Goal: Task Accomplishment & Management: Manage account settings

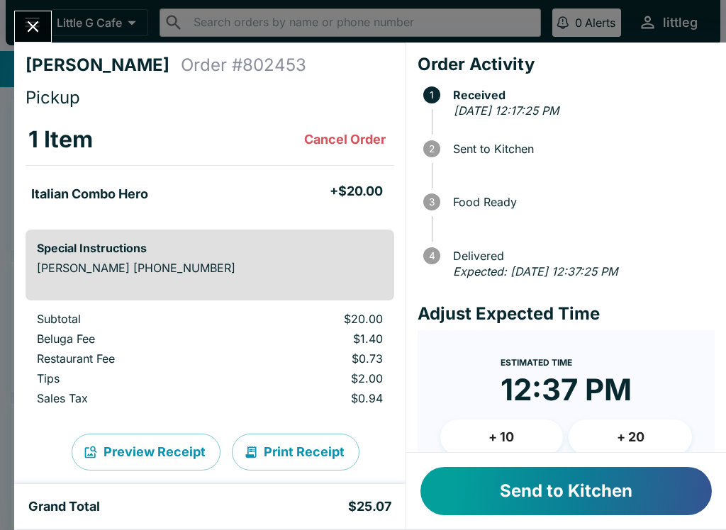
click at [200, 257] on div "Special Instructions [PERSON_NAME] [PHONE_NUMBER]" at bounding box center [210, 265] width 369 height 71
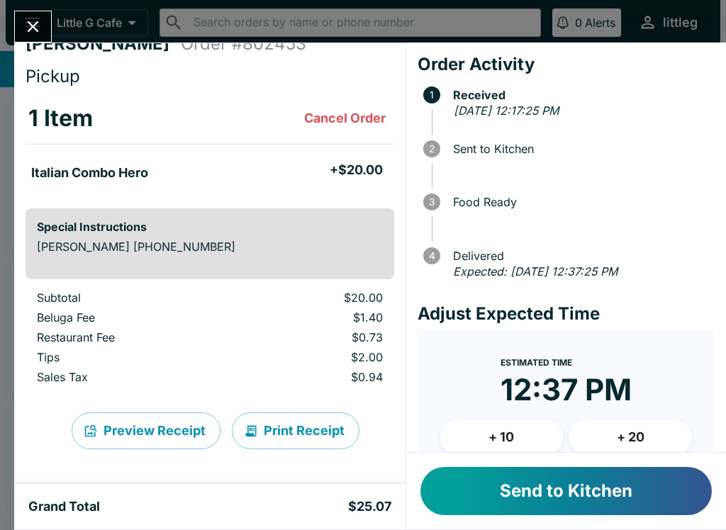
scroll to position [21, 0]
click at [577, 482] on button "Send to Kitchen" at bounding box center [565, 491] width 291 height 48
click at [43, 37] on button "Close" at bounding box center [33, 26] width 36 height 30
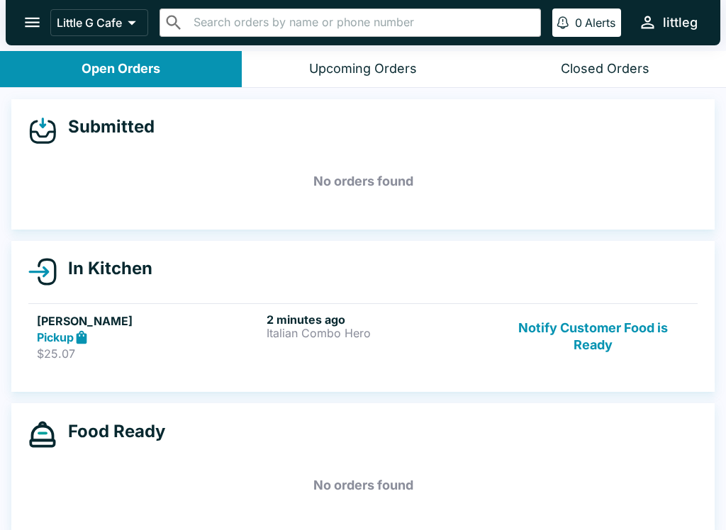
click at [120, 333] on div "Pickup" at bounding box center [149, 338] width 224 height 16
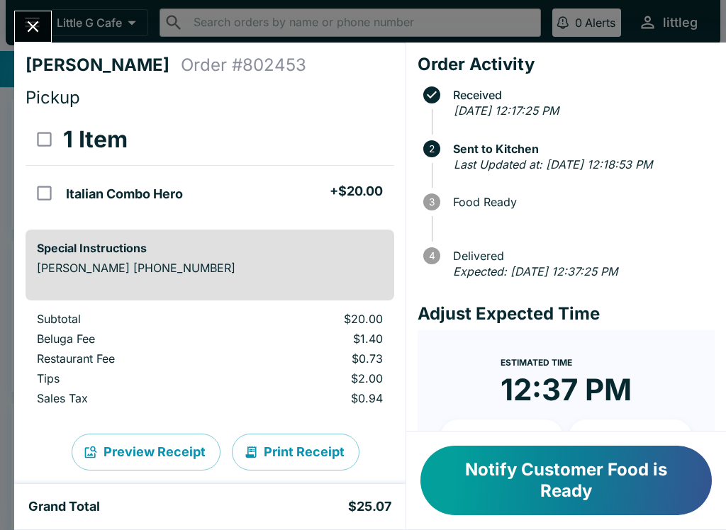
click at [41, 26] on icon "Close" at bounding box center [32, 26] width 19 height 19
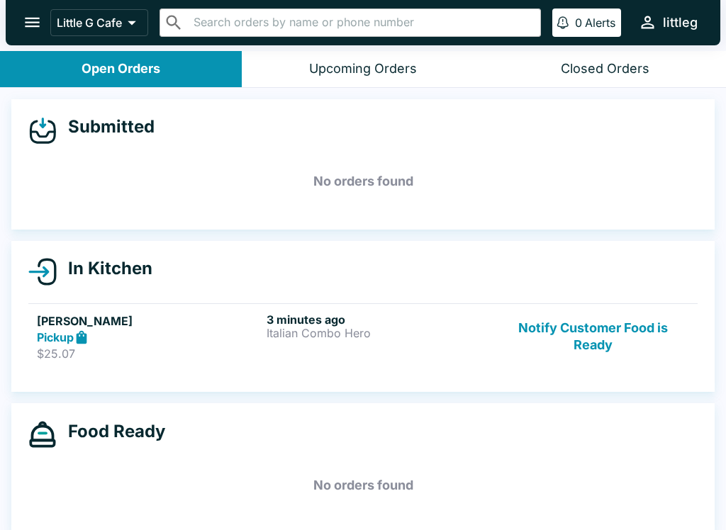
click at [298, 327] on p "Italian Combo Hero" at bounding box center [378, 333] width 224 height 13
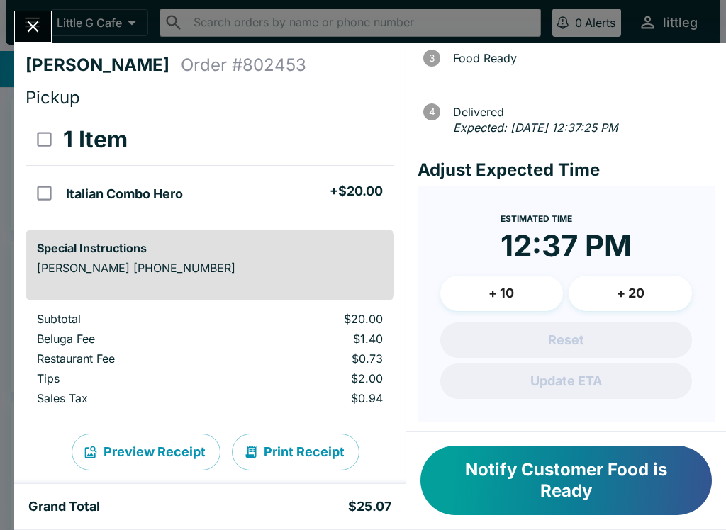
click at [31, 30] on icon "Close" at bounding box center [32, 26] width 19 height 19
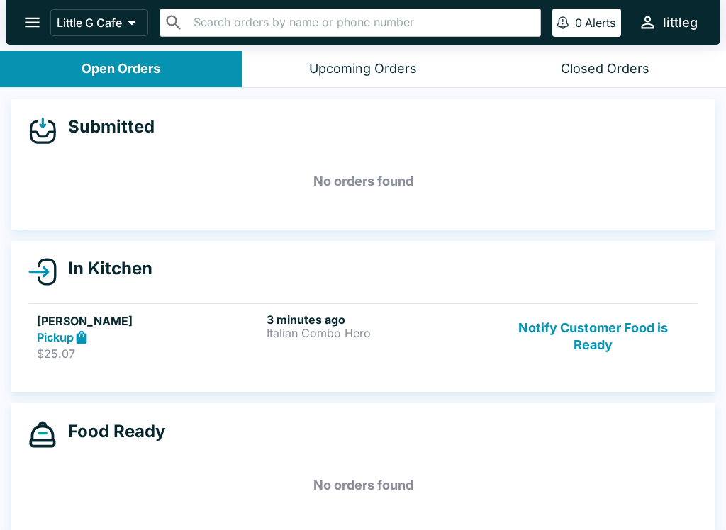
click at [278, 335] on p "Italian Combo Hero" at bounding box center [378, 333] width 224 height 13
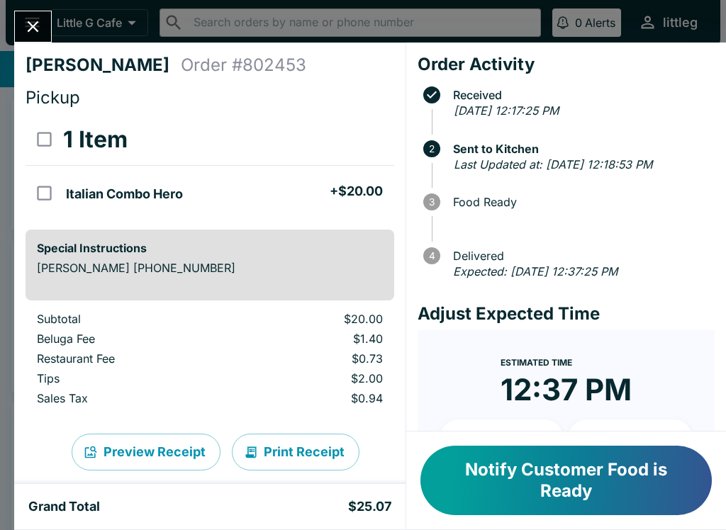
click at [40, 27] on icon "Close" at bounding box center [32, 26] width 19 height 19
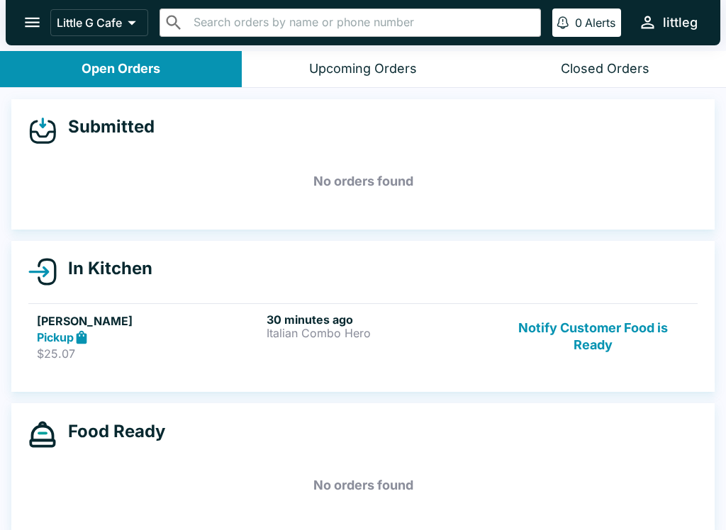
click at [597, 334] on button "Notify Customer Food is Ready" at bounding box center [593, 337] width 192 height 49
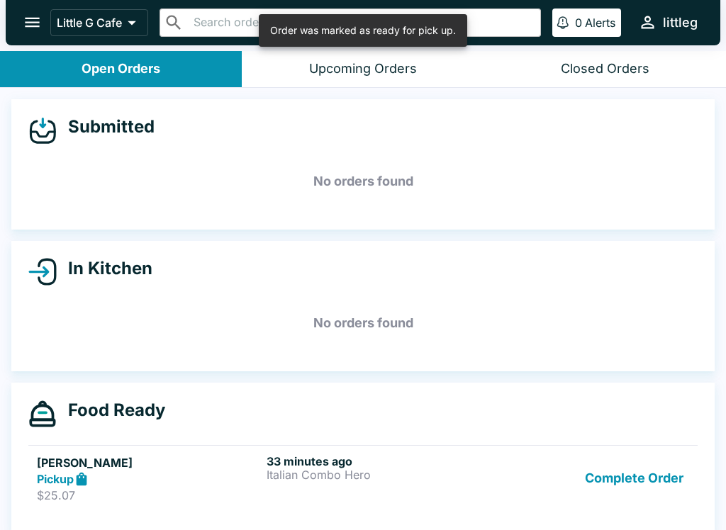
click at [634, 483] on button "Complete Order" at bounding box center [634, 478] width 110 height 49
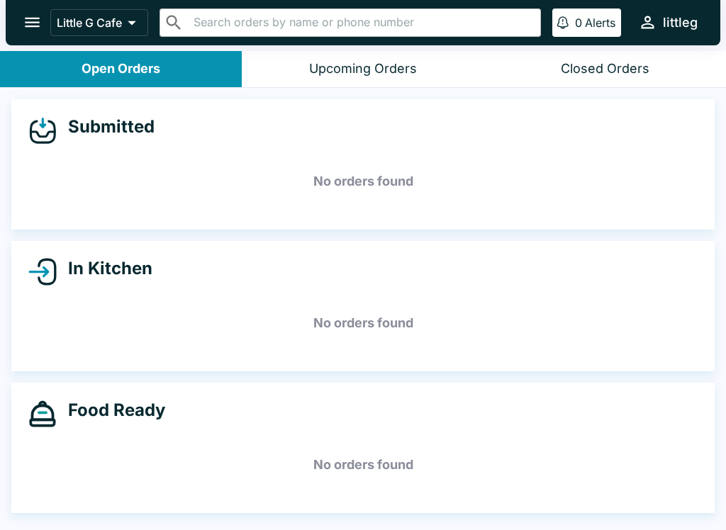
click at [26, 26] on icon "open drawer" at bounding box center [32, 22] width 19 height 19
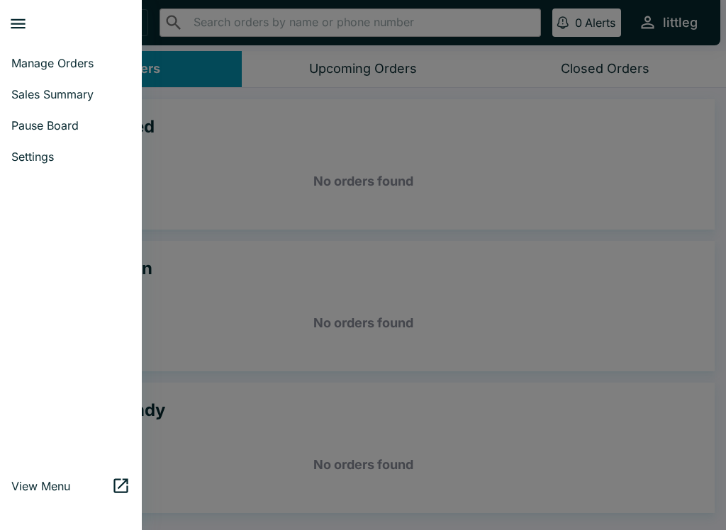
click at [56, 139] on link "Pause Board" at bounding box center [71, 125] width 142 height 31
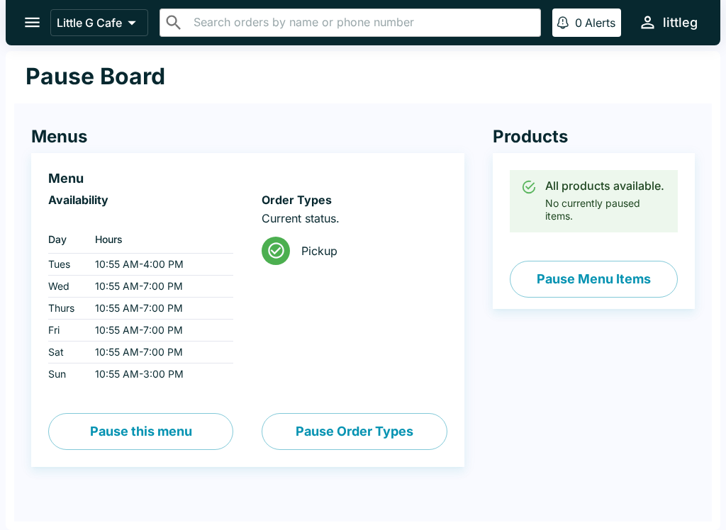
click at [598, 287] on button "Pause Menu Items" at bounding box center [594, 279] width 168 height 37
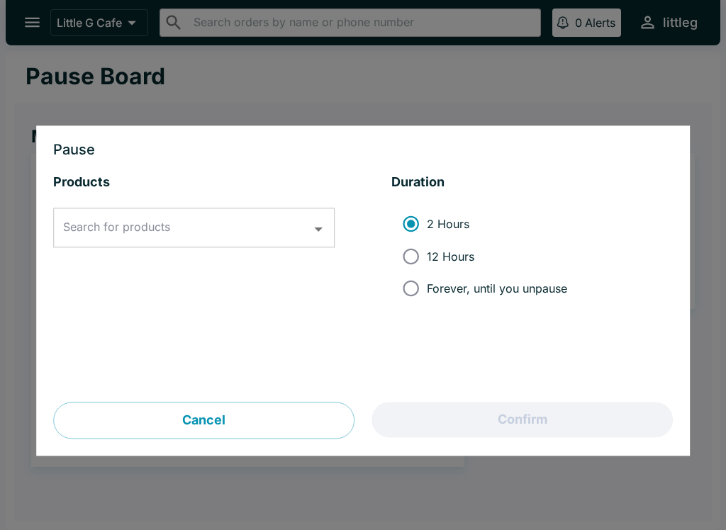
click at [303, 234] on input "Search for products" at bounding box center [183, 228] width 247 height 27
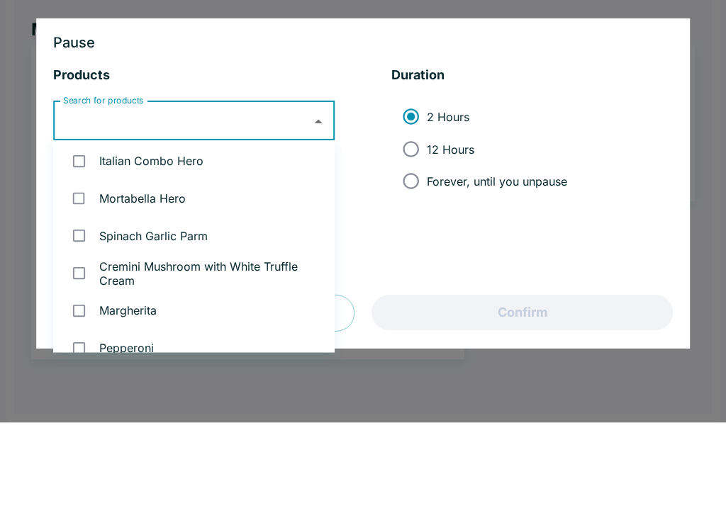
scroll to position [82, 0]
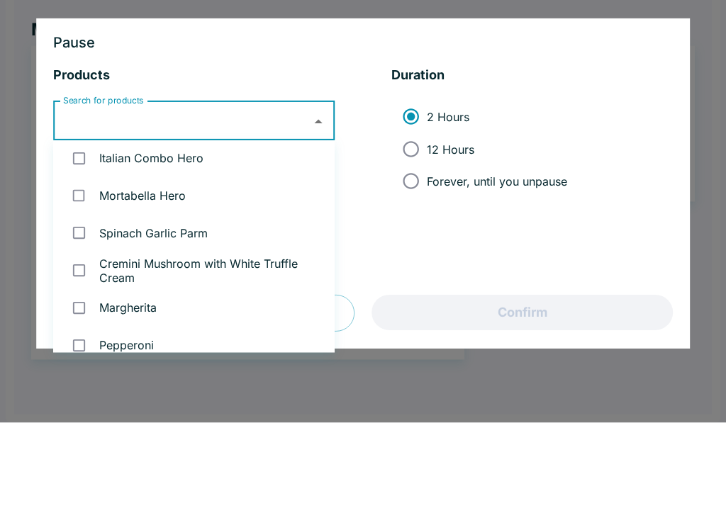
click at [86, 288] on input "checkbox" at bounding box center [78, 302] width 29 height 29
checkbox input "true"
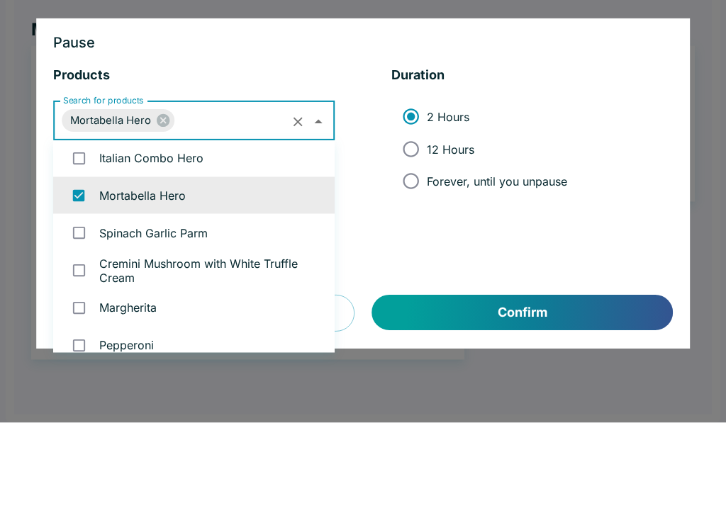
click at [411, 240] on input "12 Hours" at bounding box center [411, 256] width 32 height 32
radio input "true"
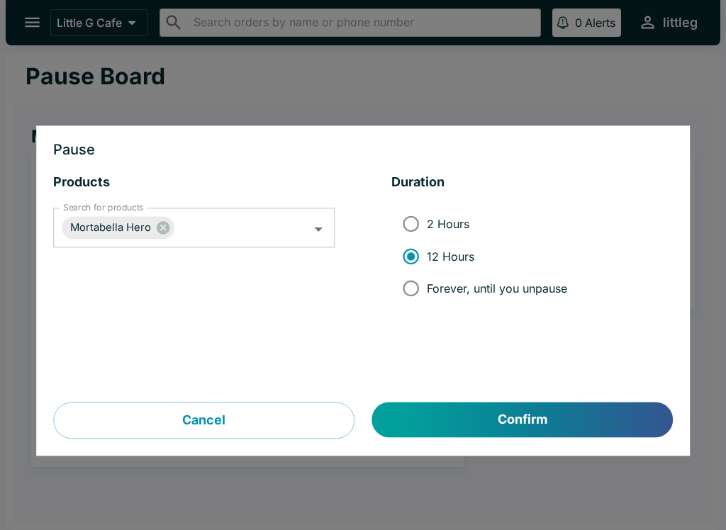
click at [555, 404] on button "Confirm" at bounding box center [522, 420] width 300 height 35
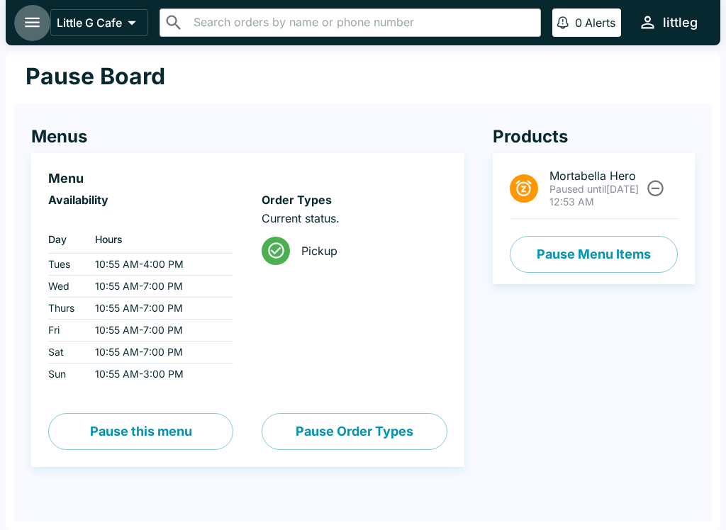
click at [38, 20] on icon "open drawer" at bounding box center [32, 22] width 19 height 19
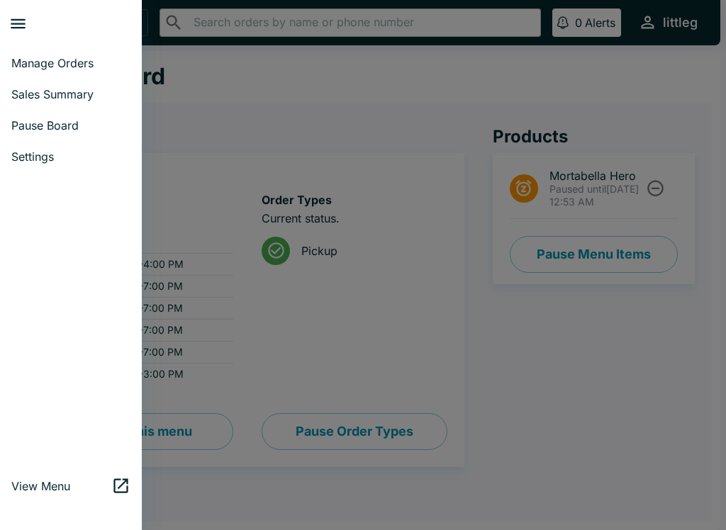
click at [68, 66] on span "Manage Orders" at bounding box center [70, 63] width 119 height 14
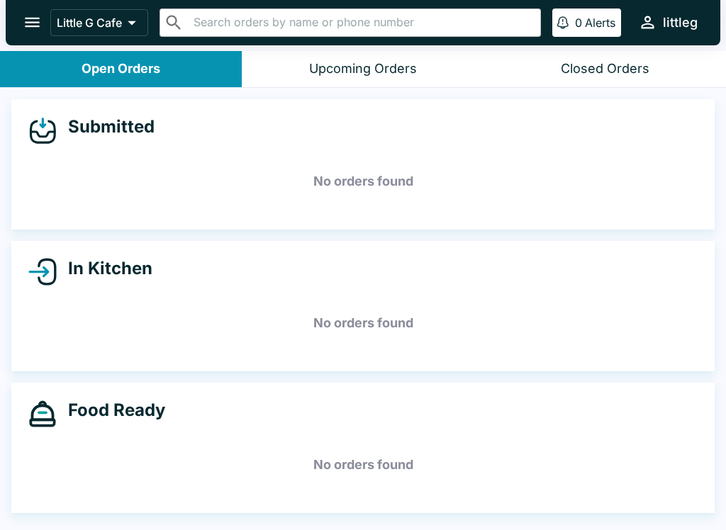
click at [364, 64] on div "Upcoming Orders" at bounding box center [363, 69] width 108 height 16
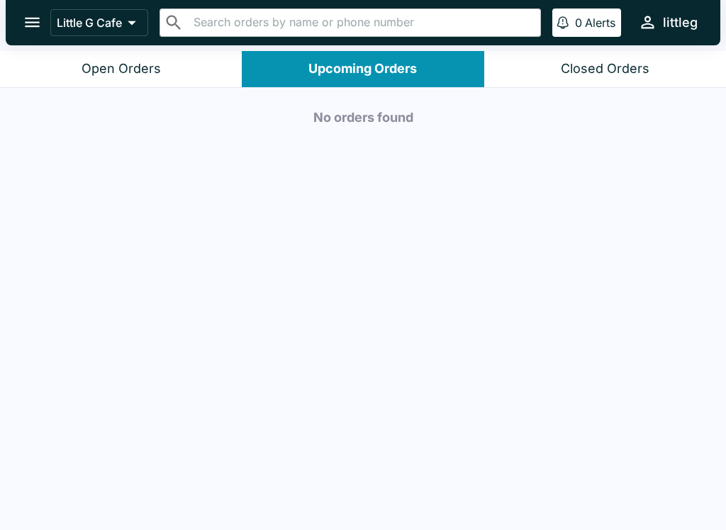
click at [106, 72] on div "Open Orders" at bounding box center [120, 69] width 79 height 16
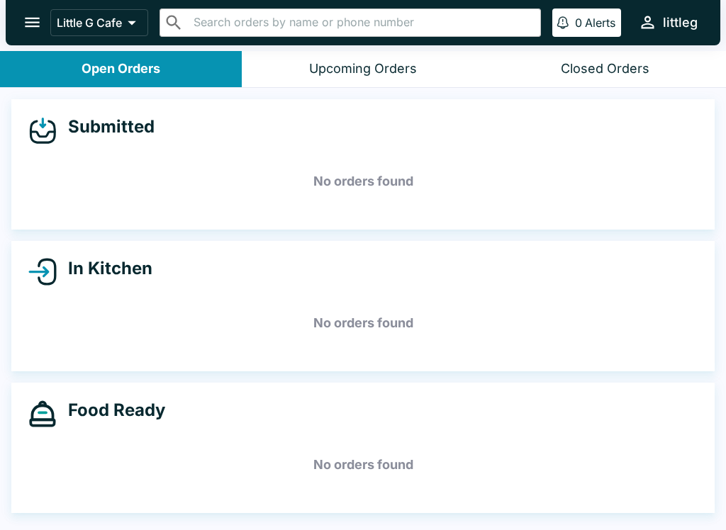
click at [568, 170] on h5 "No orders found" at bounding box center [362, 181] width 669 height 51
click at [372, 75] on div "Upcoming Orders" at bounding box center [363, 69] width 108 height 16
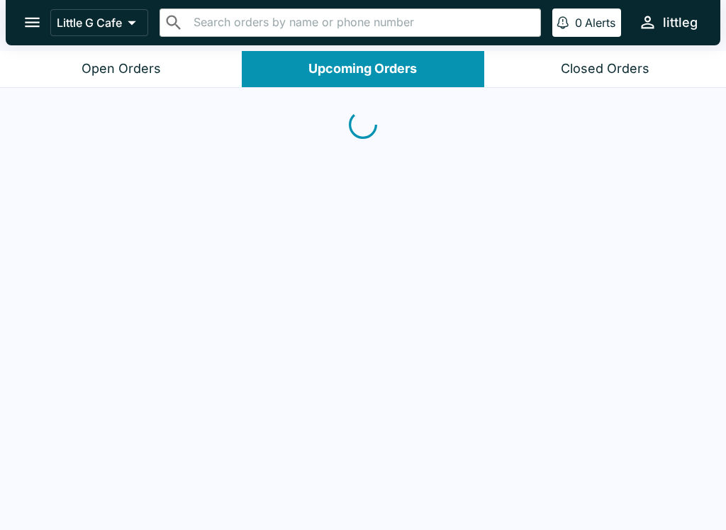
click at [604, 59] on button "Closed Orders" at bounding box center [605, 69] width 242 height 36
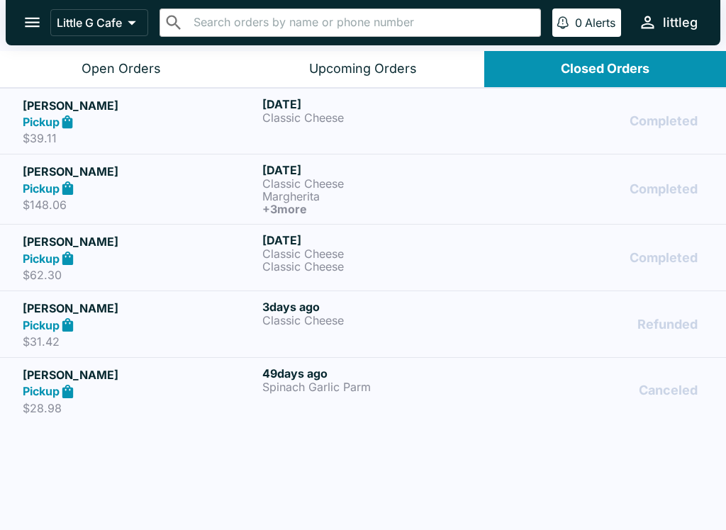
click at [327, 125] on div "[DATE] Classic Cheese" at bounding box center [379, 121] width 234 height 49
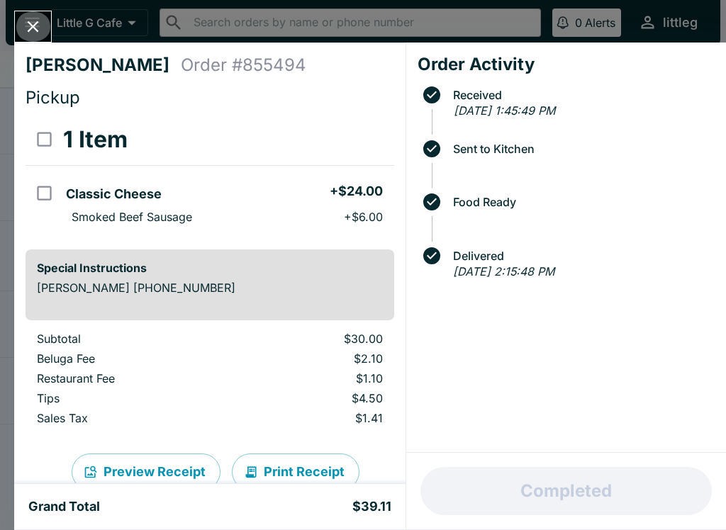
click at [40, 40] on button "Close" at bounding box center [33, 26] width 36 height 30
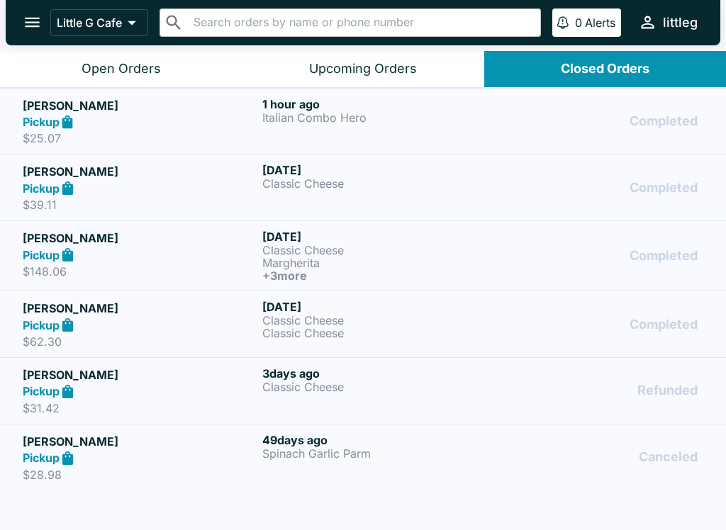
click at [386, 77] on button "Upcoming Orders" at bounding box center [363, 69] width 242 height 36
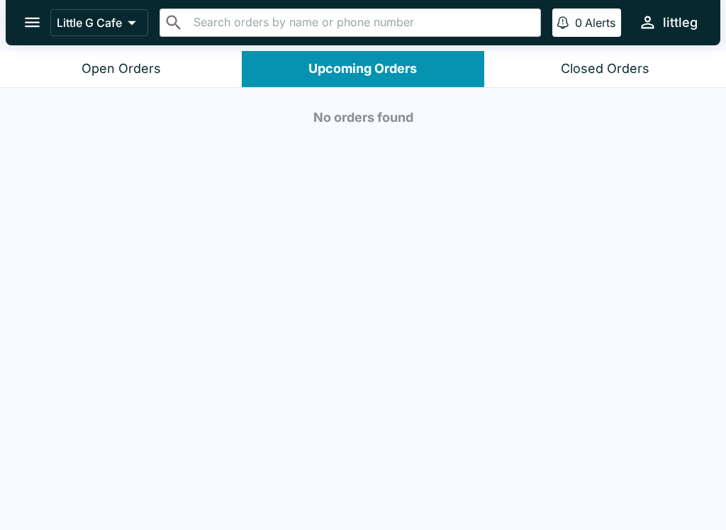
click at [593, 65] on div "Closed Orders" at bounding box center [605, 69] width 89 height 16
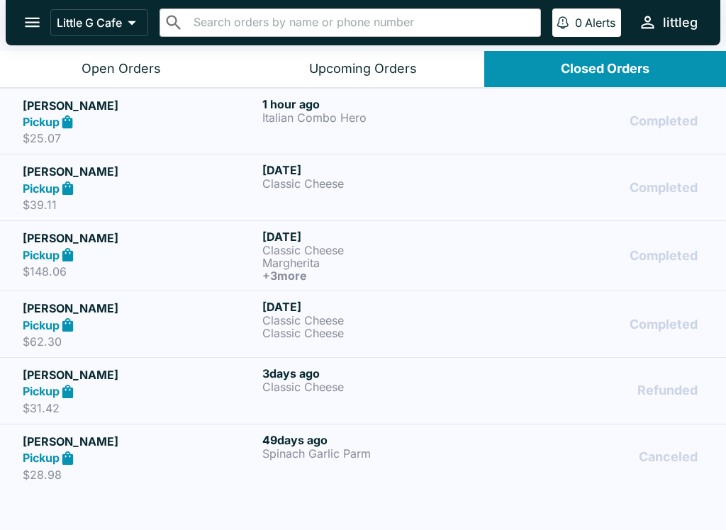
click at [344, 130] on div "1 hour ago Italian Combo Hero" at bounding box center [379, 121] width 234 height 49
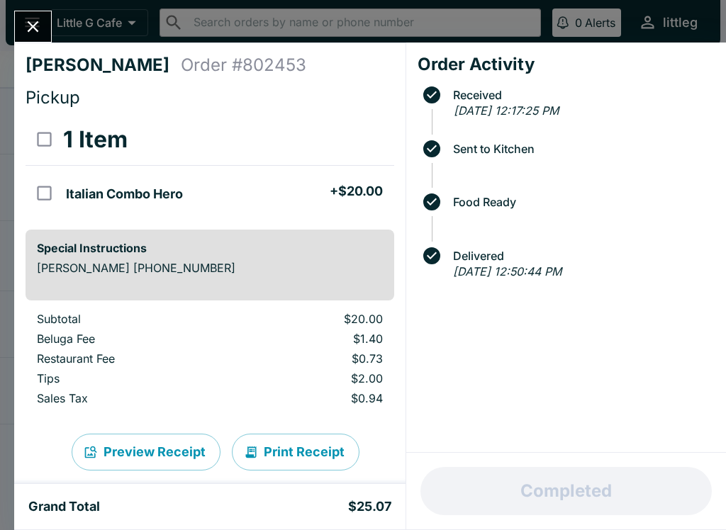
click at [40, 27] on icon "Close" at bounding box center [32, 26] width 19 height 19
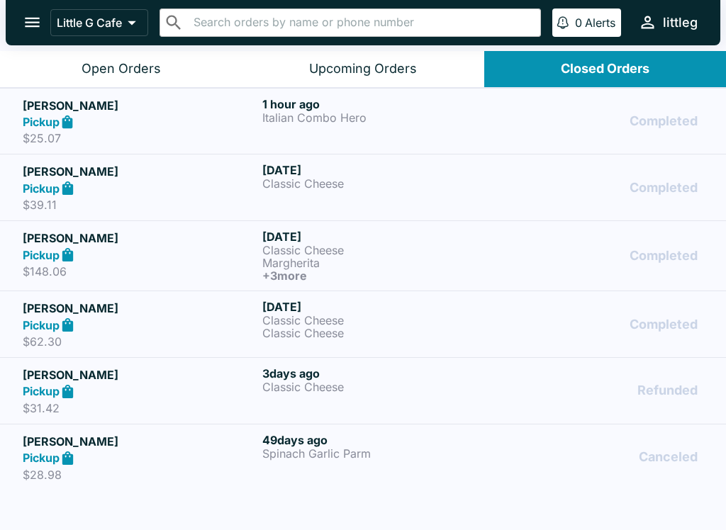
click at [377, 69] on div "Upcoming Orders" at bounding box center [363, 69] width 108 height 16
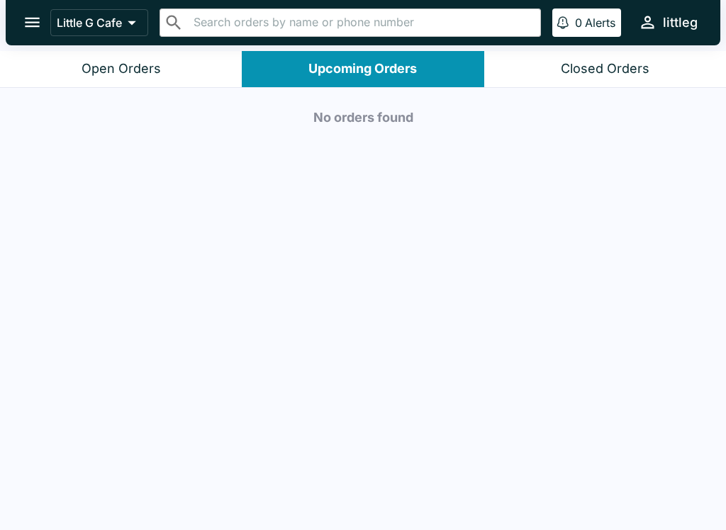
click at [135, 69] on div "Open Orders" at bounding box center [120, 69] width 79 height 16
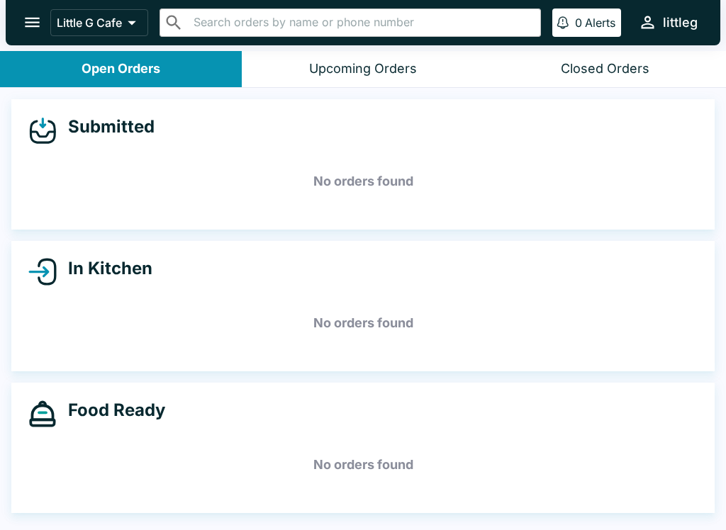
click at [22, 12] on button "open drawer" at bounding box center [32, 22] width 36 height 36
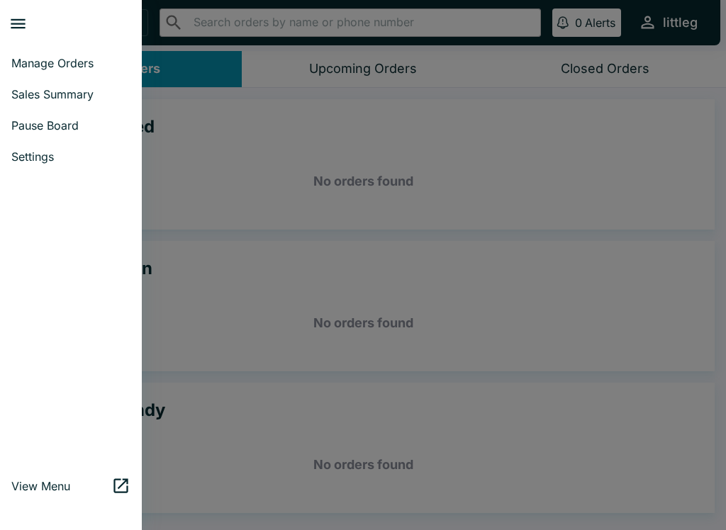
click at [58, 128] on span "Pause Board" at bounding box center [70, 125] width 119 height 14
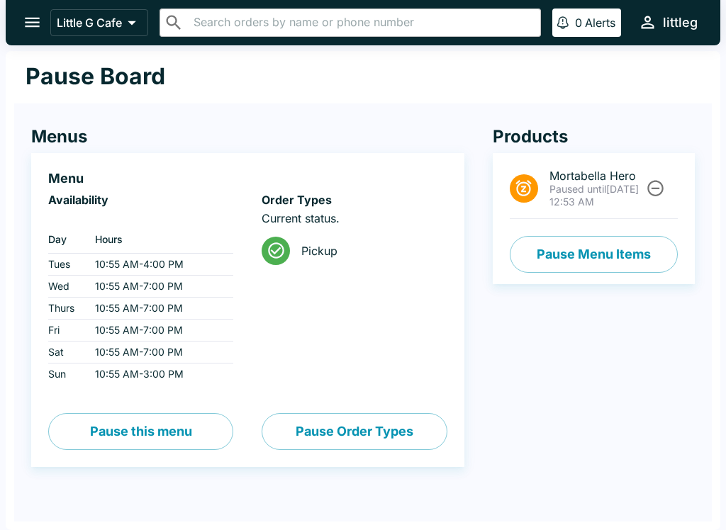
click at [22, 13] on button "open drawer" at bounding box center [32, 22] width 36 height 36
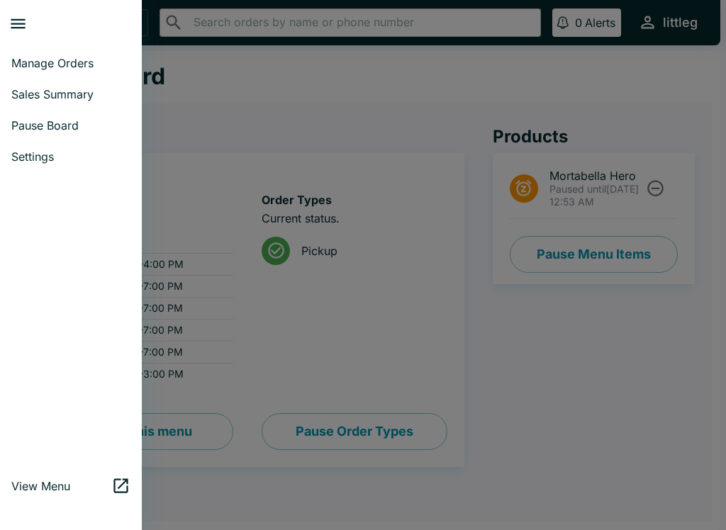
click at [607, 410] on div at bounding box center [363, 265] width 726 height 530
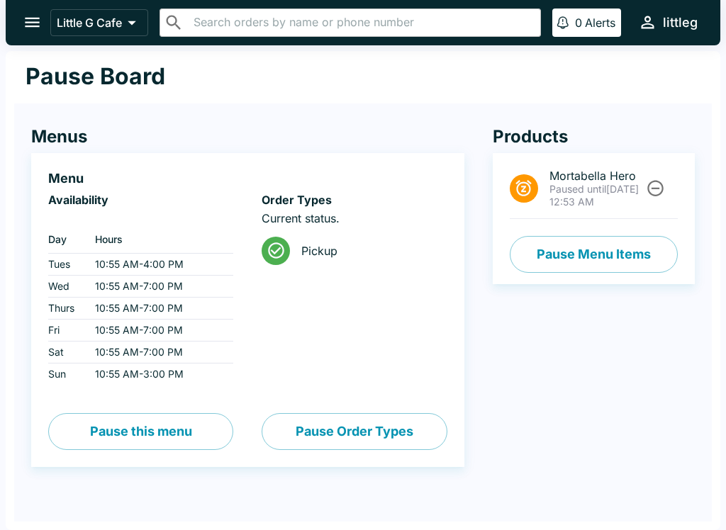
click at [609, 257] on button "Pause Menu Items" at bounding box center [594, 254] width 168 height 37
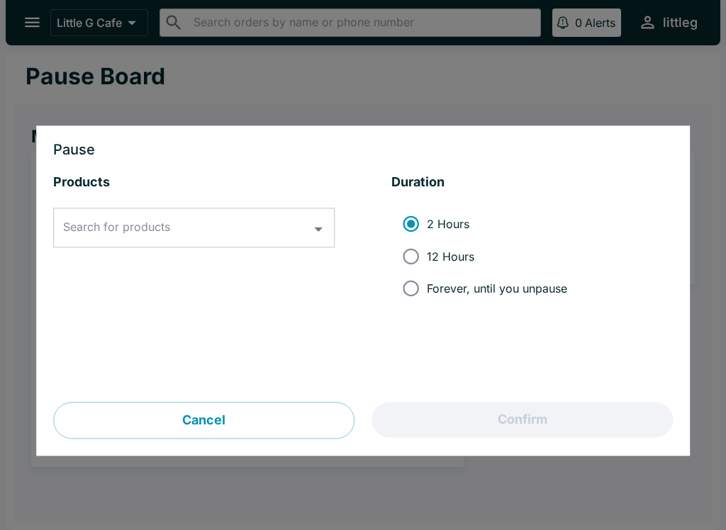
click at [327, 220] on icon "Open" at bounding box center [318, 229] width 19 height 19
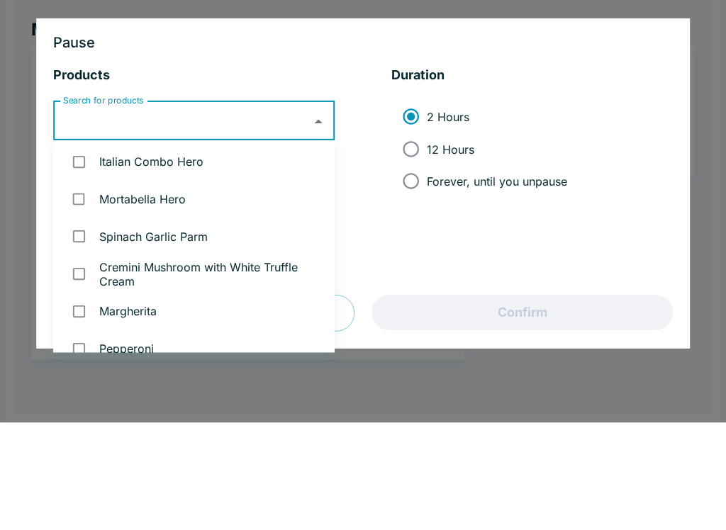
scroll to position [90, 0]
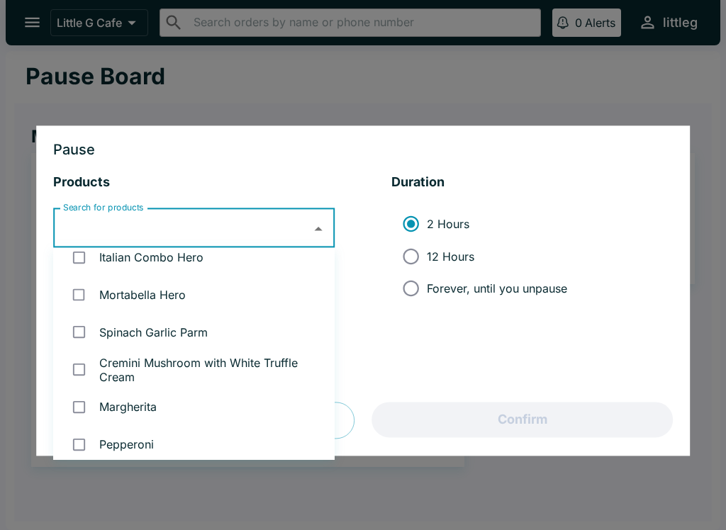
click at [494, 84] on div at bounding box center [363, 265] width 726 height 530
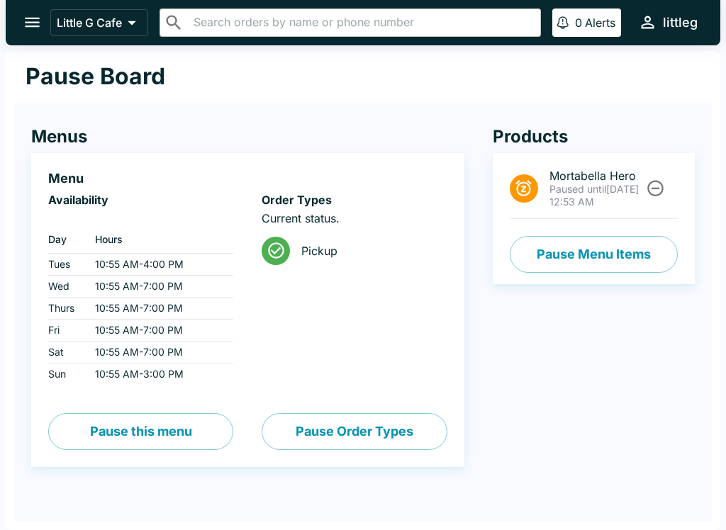
click at [21, 41] on div "Little G Cafe ​ ​ 0 Alerts littleg" at bounding box center [363, 22] width 714 height 45
click at [38, 18] on icon "open drawer" at bounding box center [32, 22] width 19 height 19
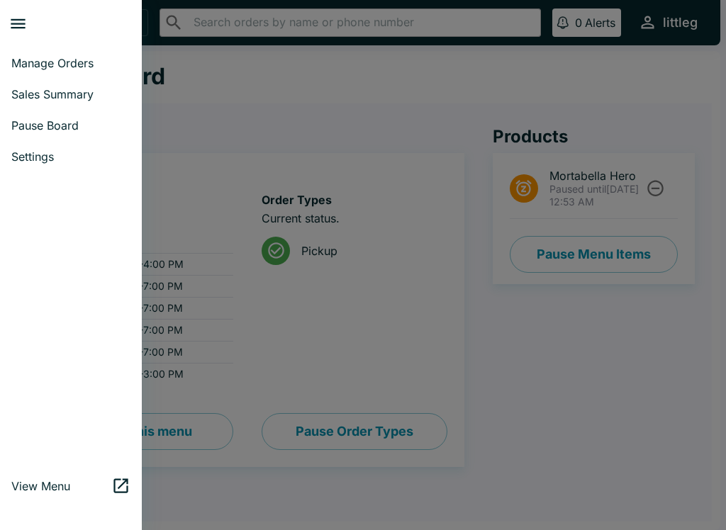
click at [86, 66] on span "Manage Orders" at bounding box center [70, 63] width 119 height 14
